Goal: Transaction & Acquisition: Purchase product/service

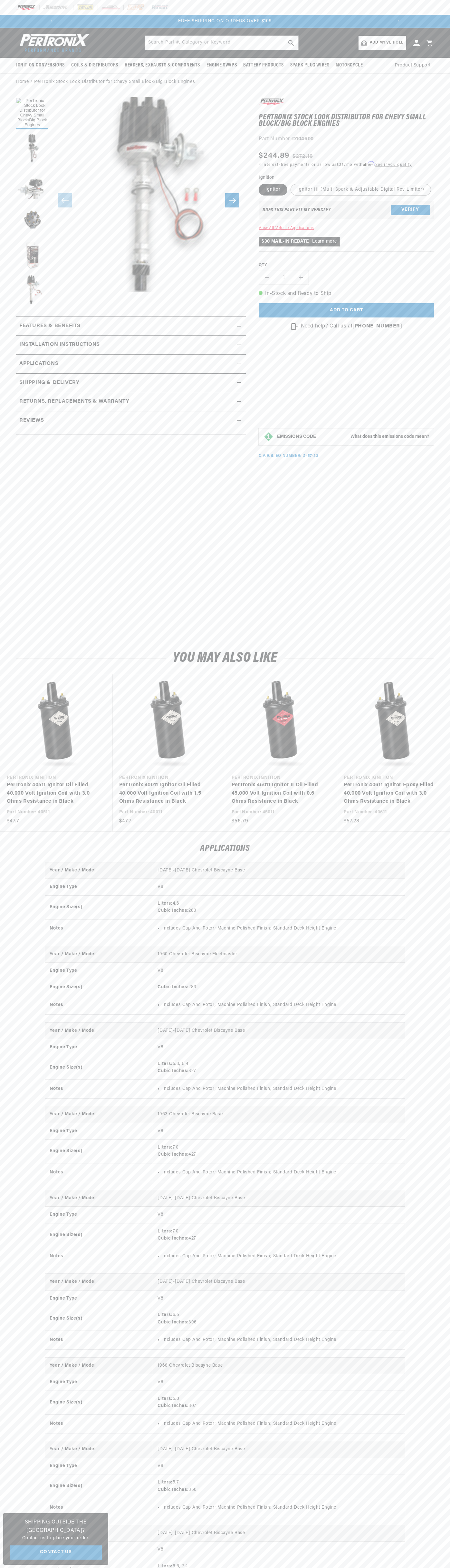
scroll to position [0, 691]
click at [345, 19] on p "FREE SHIPPING ON ORDERS OVER $109" at bounding box center [225, 21] width 334 height 7
click at [437, 367] on section "PerTronix Stock Look Distributor for Chevy Small Block/Big Block Engines PerTro…" at bounding box center [225, 364] width 450 height 547
click at [262, 1567] on html "Skip to content Your cart Your cart is empty Get the right parts the first time…" at bounding box center [225, 784] width 450 height 1568
